Goal: Information Seeking & Learning: Understand process/instructions

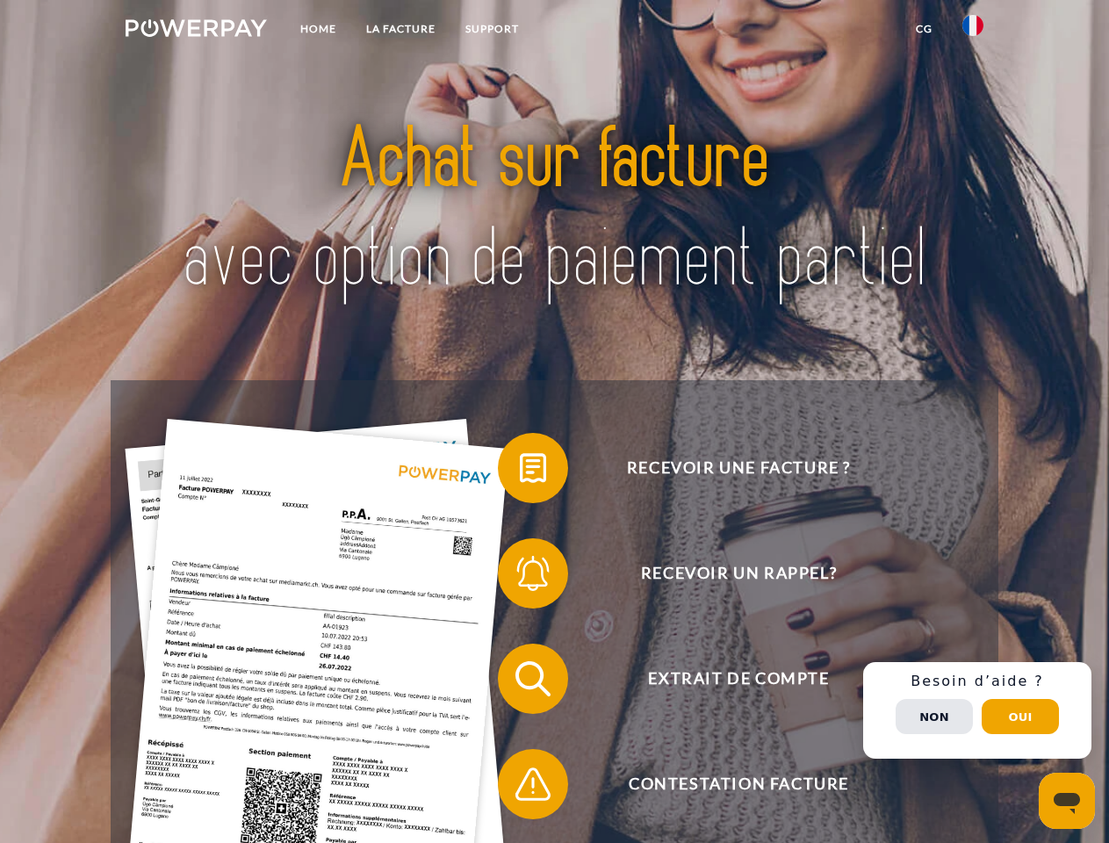
click at [196, 31] on img at bounding box center [196, 28] width 141 height 18
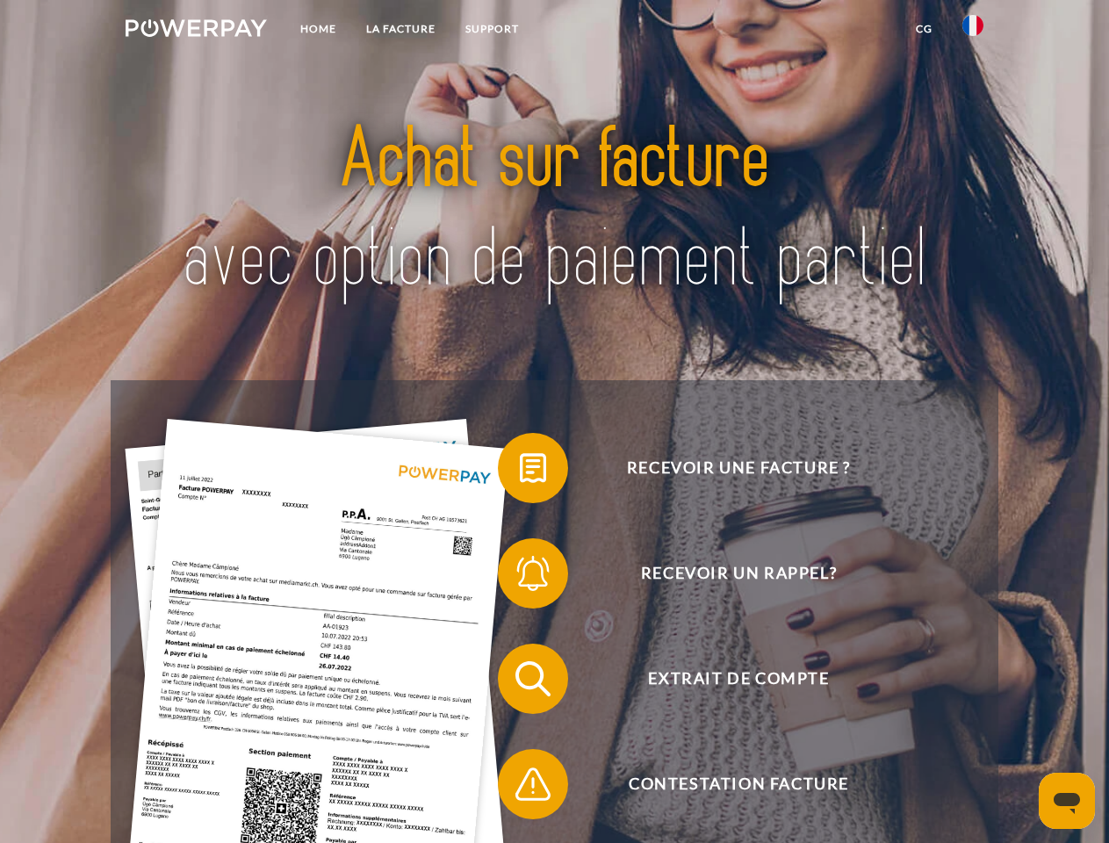
click at [973, 31] on img at bounding box center [973, 25] width 21 height 21
click at [924, 29] on link "CG" at bounding box center [924, 29] width 47 height 32
click at [520, 472] on span at bounding box center [507, 468] width 88 height 88
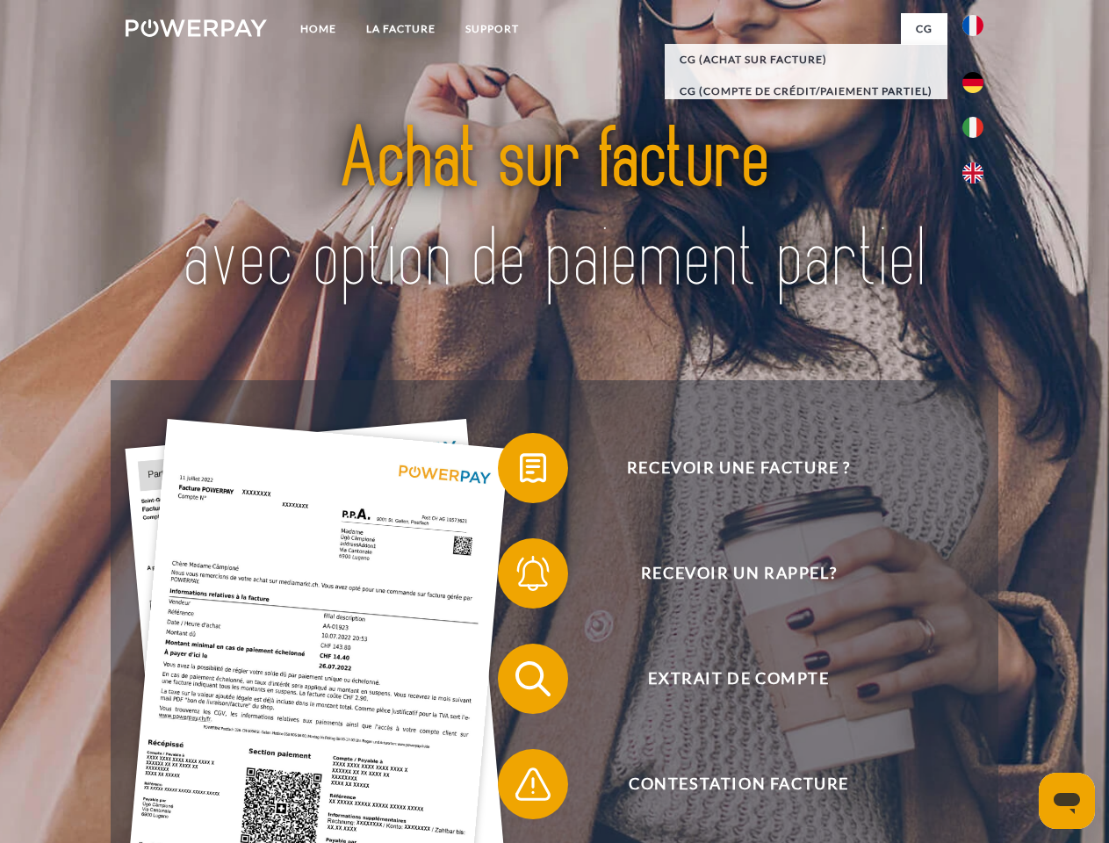
click at [520, 577] on span at bounding box center [507, 574] width 88 height 88
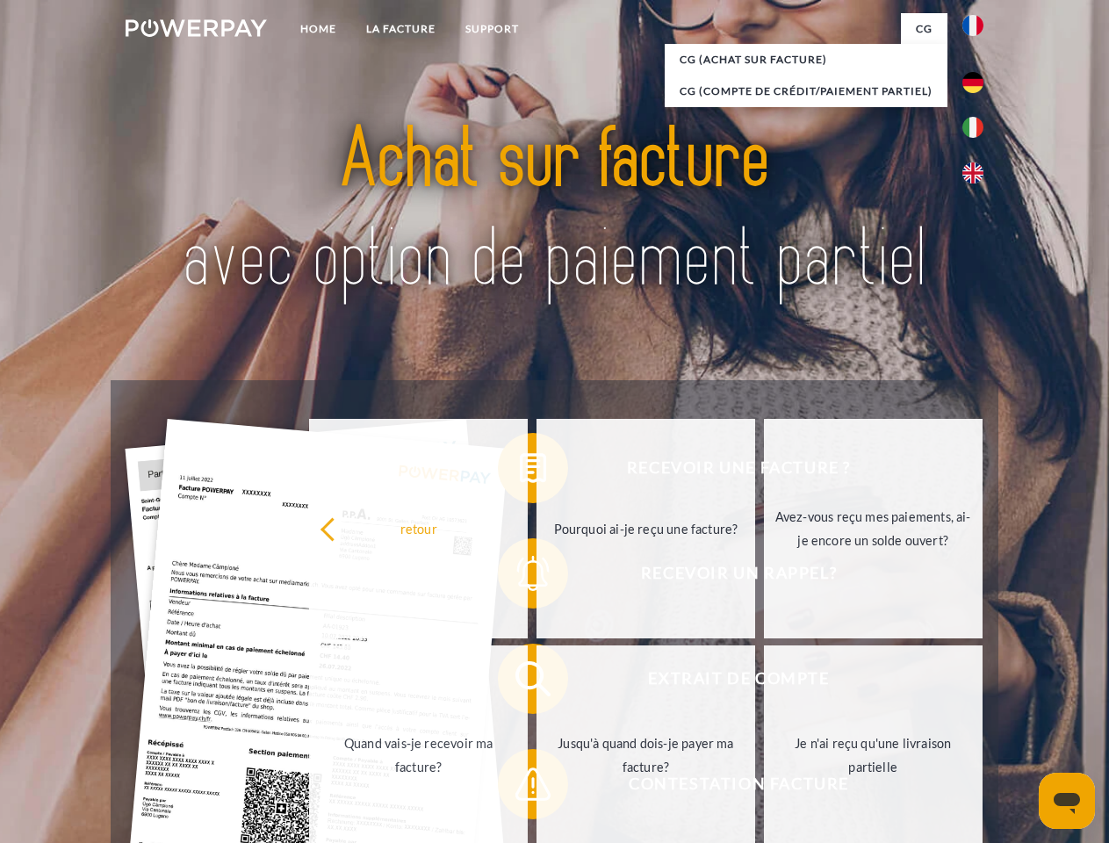
click at [537, 682] on link "Jusqu'à quand dois-je payer ma facture?" at bounding box center [646, 756] width 219 height 220
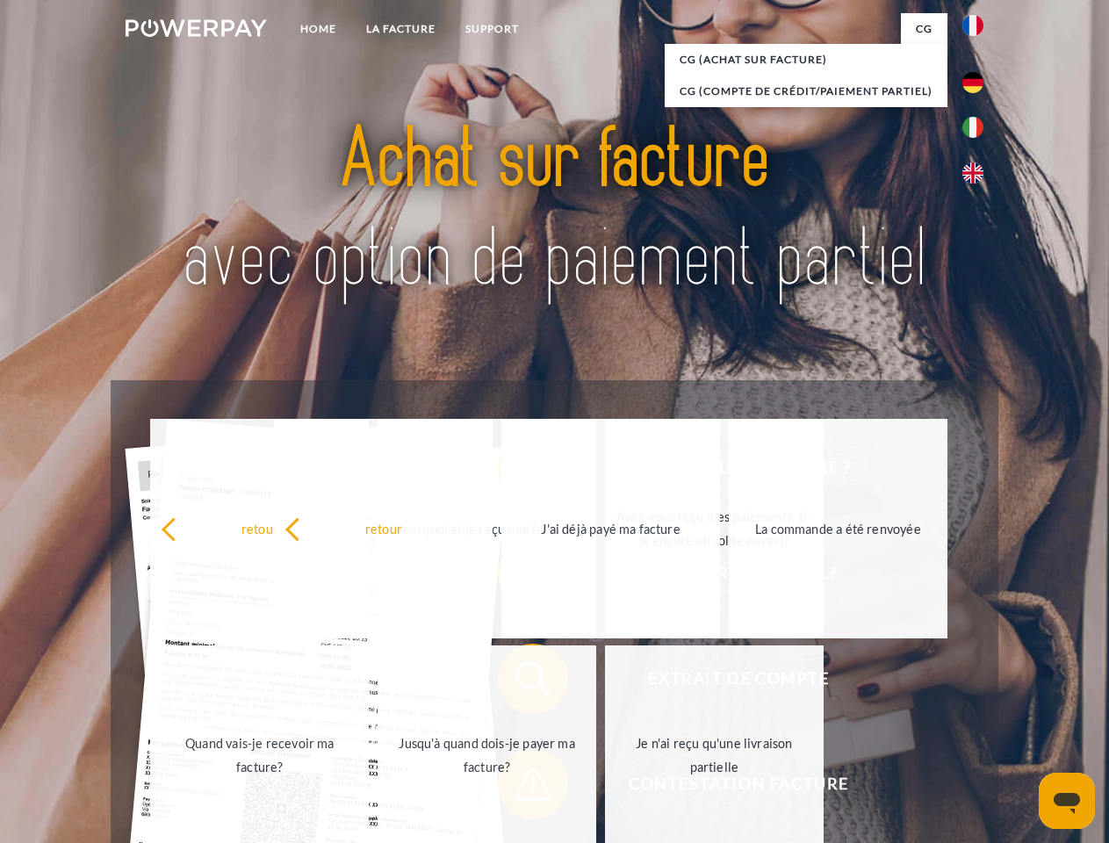
click at [520, 788] on span at bounding box center [507, 784] width 88 height 88
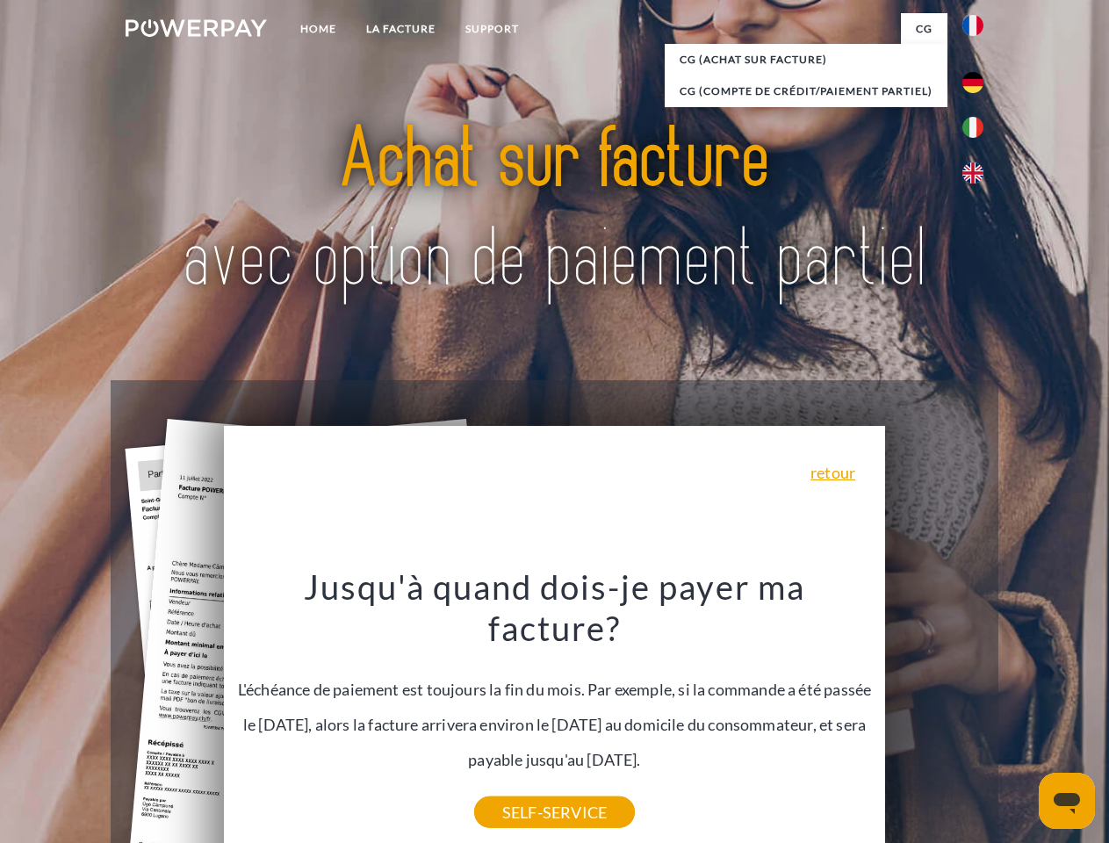
click at [978, 711] on div "Recevoir une facture ? Recevoir un rappel? Extrait de compte retour" at bounding box center [554, 731] width 887 height 703
click at [934, 714] on span "Extrait de compte" at bounding box center [738, 679] width 430 height 70
click at [1021, 717] on header "Home LA FACTURE Support" at bounding box center [554, 606] width 1109 height 1213
